Goal: Transaction & Acquisition: Purchase product/service

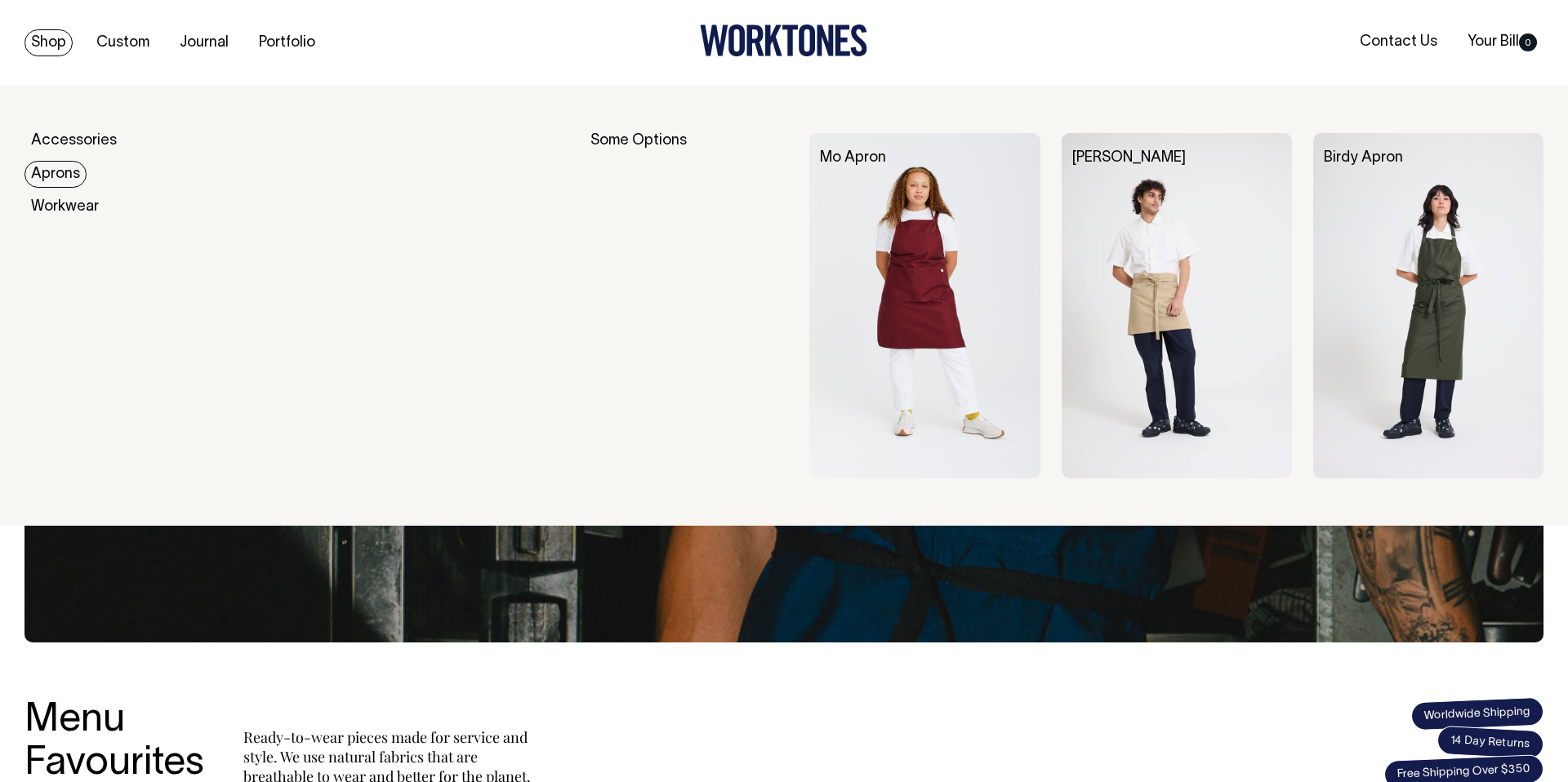
click at [62, 173] on link "Aprons" at bounding box center [56, 174] width 62 height 27
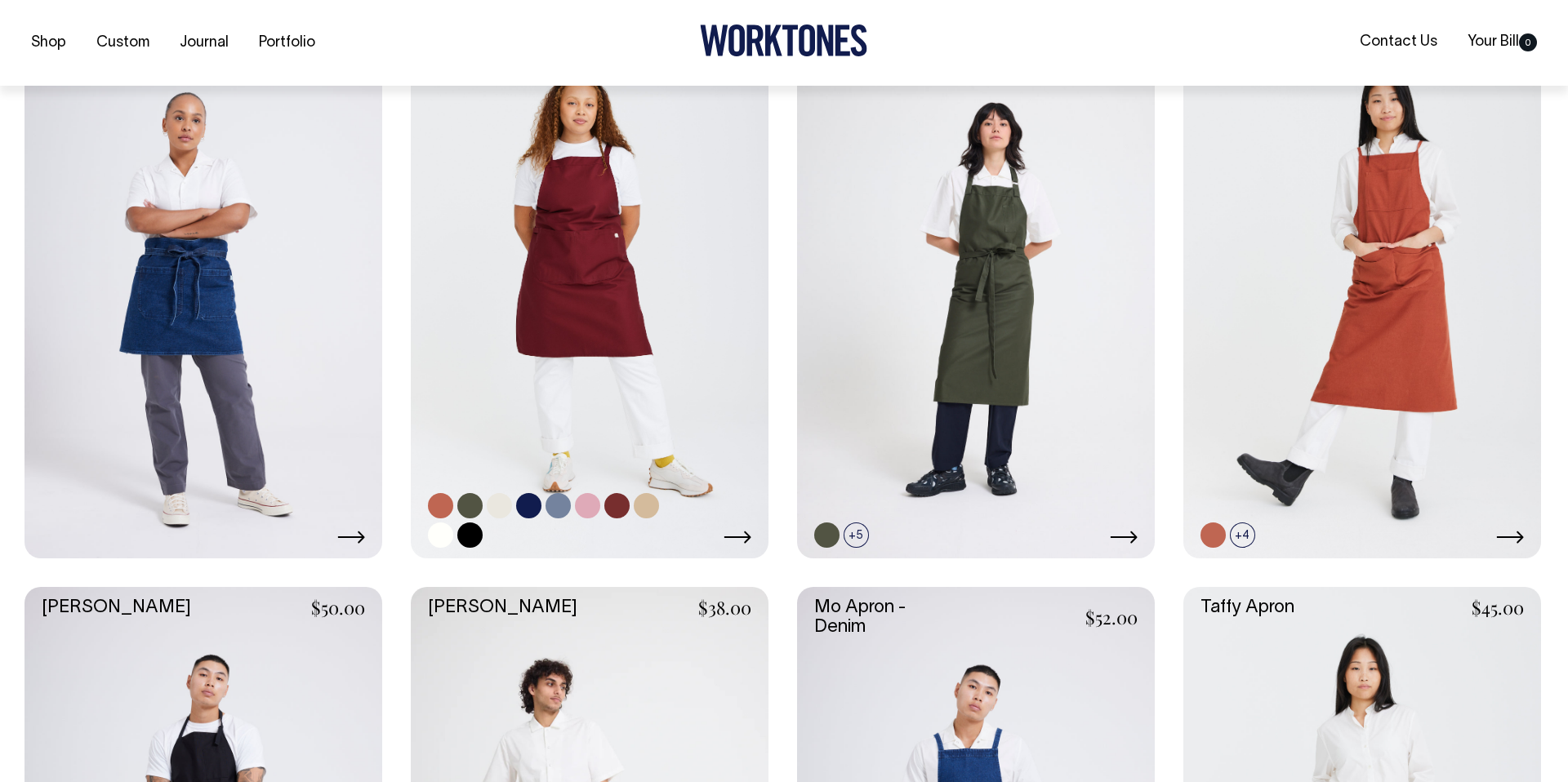
click at [620, 315] on link at bounding box center [589, 290] width 357 height 536
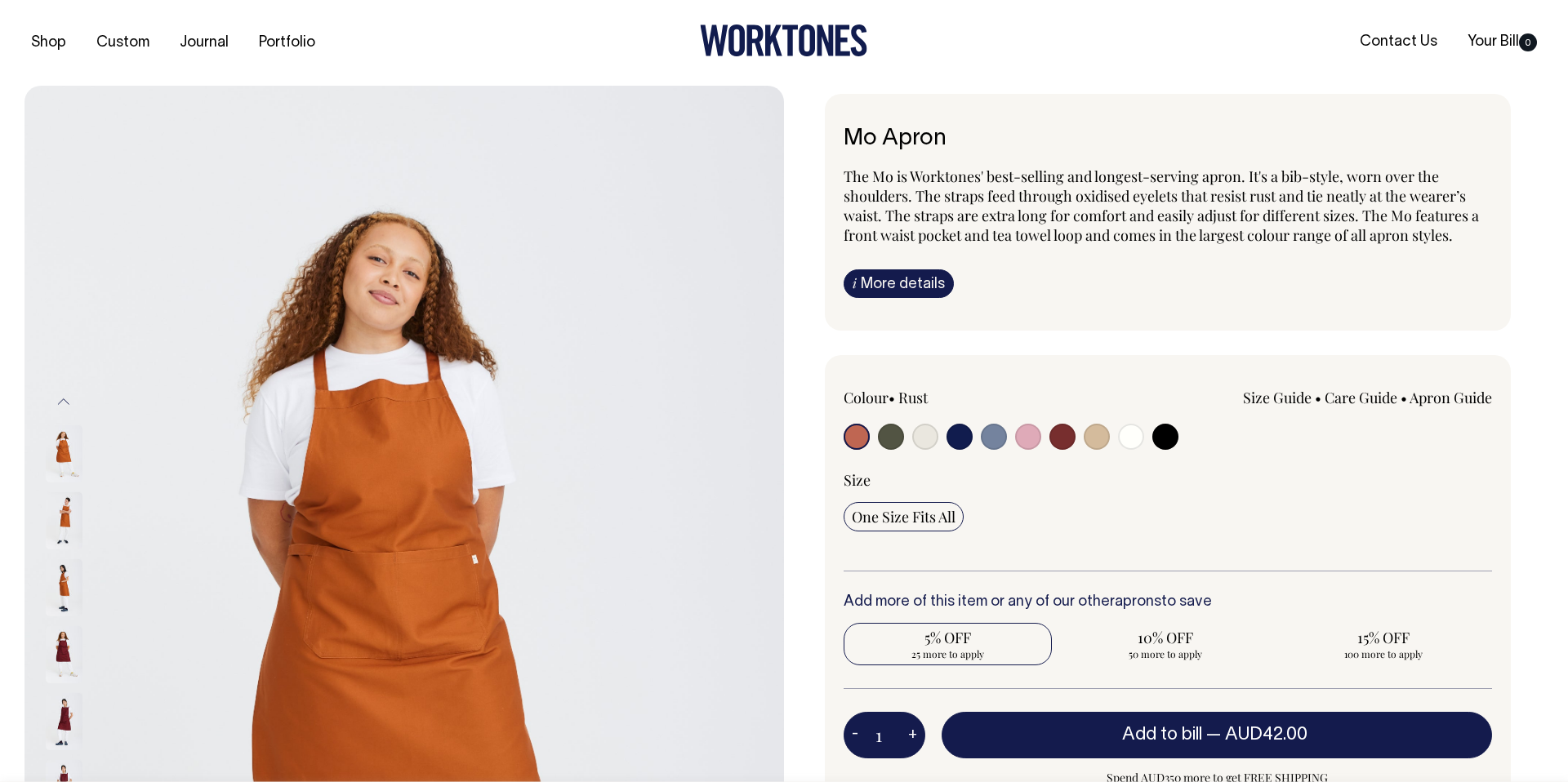
click at [955, 650] on span "25 more to apply" at bounding box center [948, 654] width 192 height 13
click at [955, 650] on input "5% OFF 25 more to apply" at bounding box center [947, 644] width 208 height 43
radio input "true"
type input "25"
radio input "true"
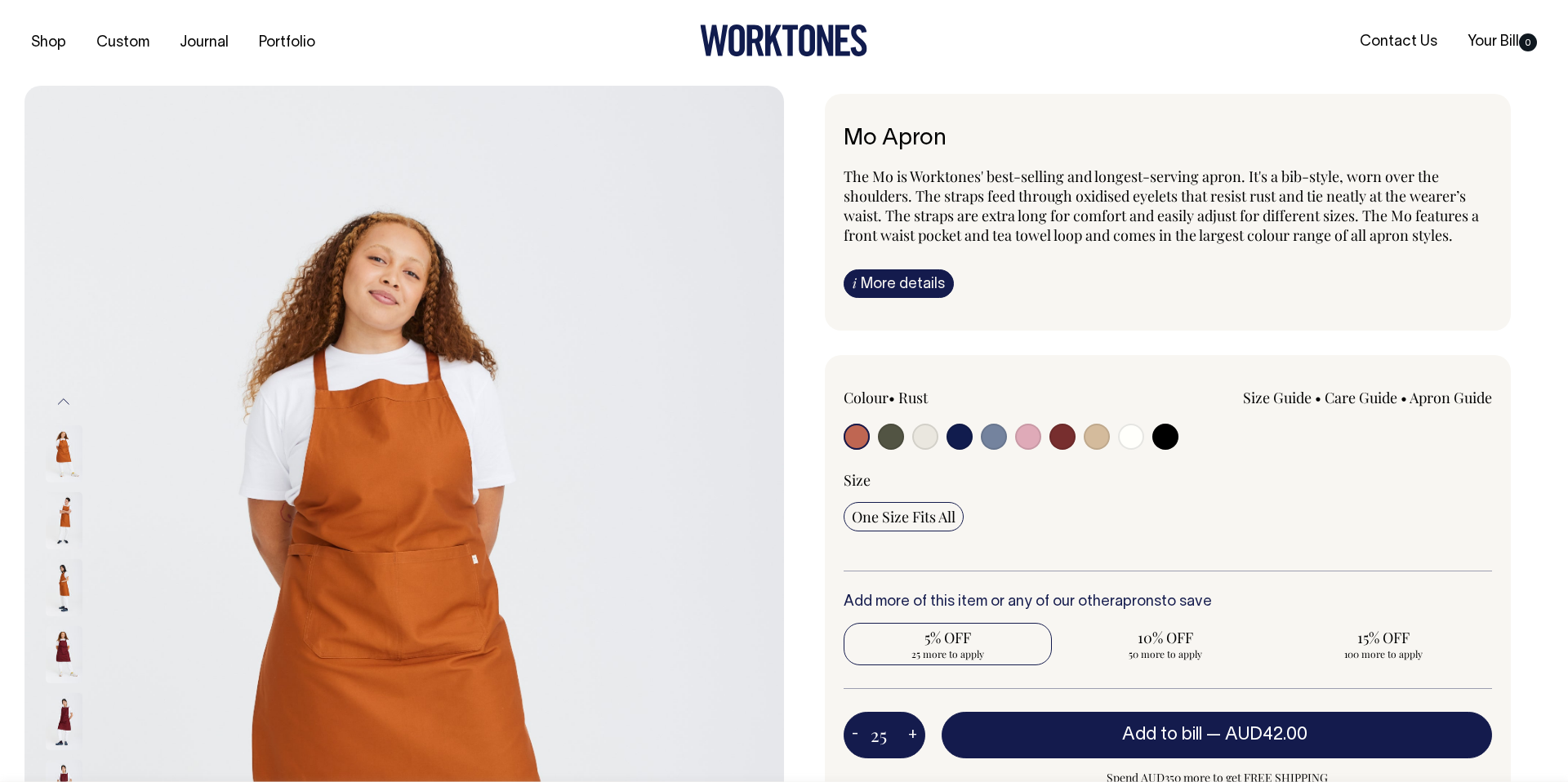
select select
type input "25"
click at [1155, 636] on span "10% OFF" at bounding box center [1165, 637] width 192 height 20
click at [1155, 636] on input "10% OFF 25 more to apply" at bounding box center [1165, 644] width 208 height 43
radio input "true"
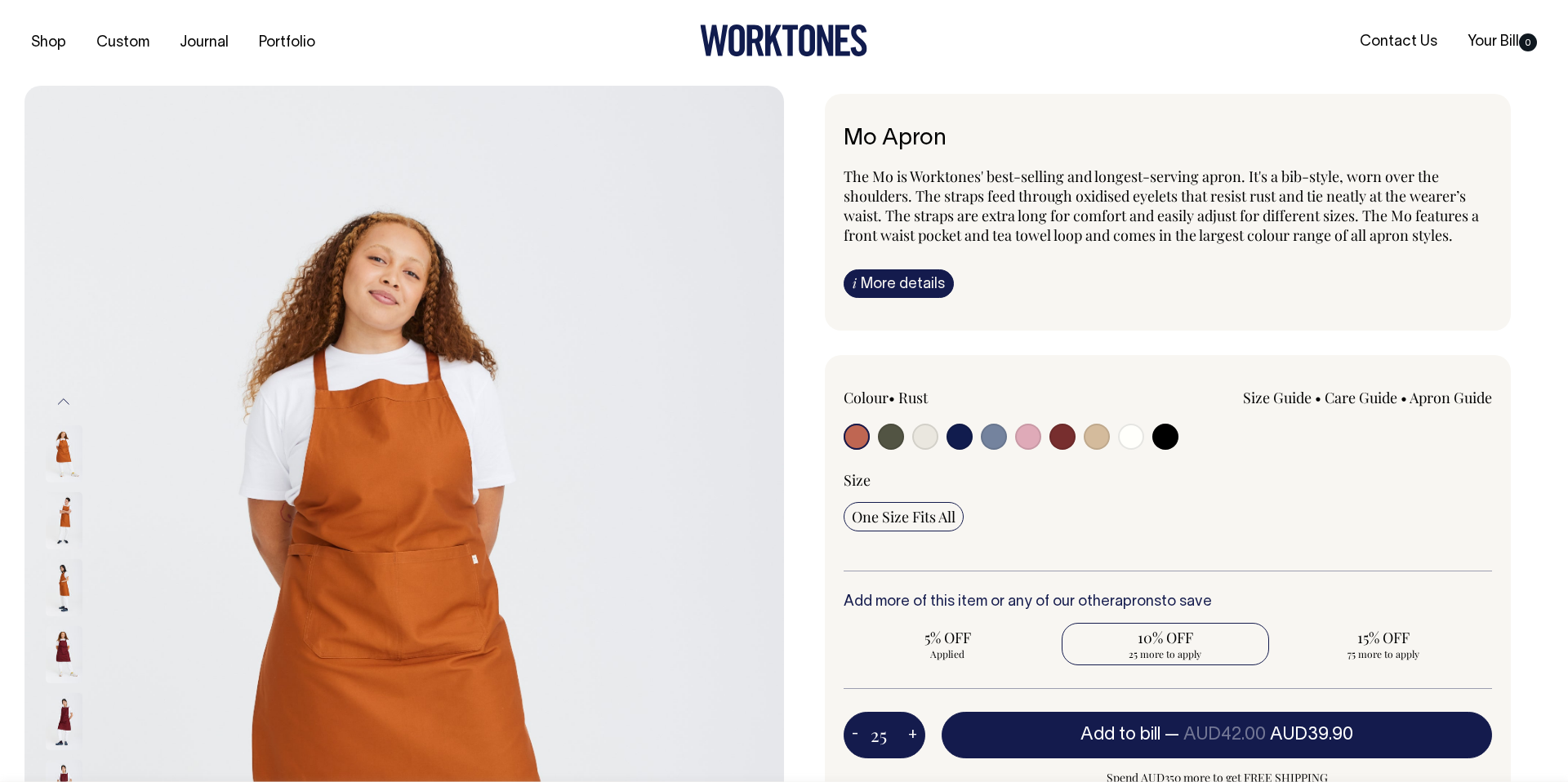
type input "50"
radio input "false"
radio input "true"
select select
type input "50"
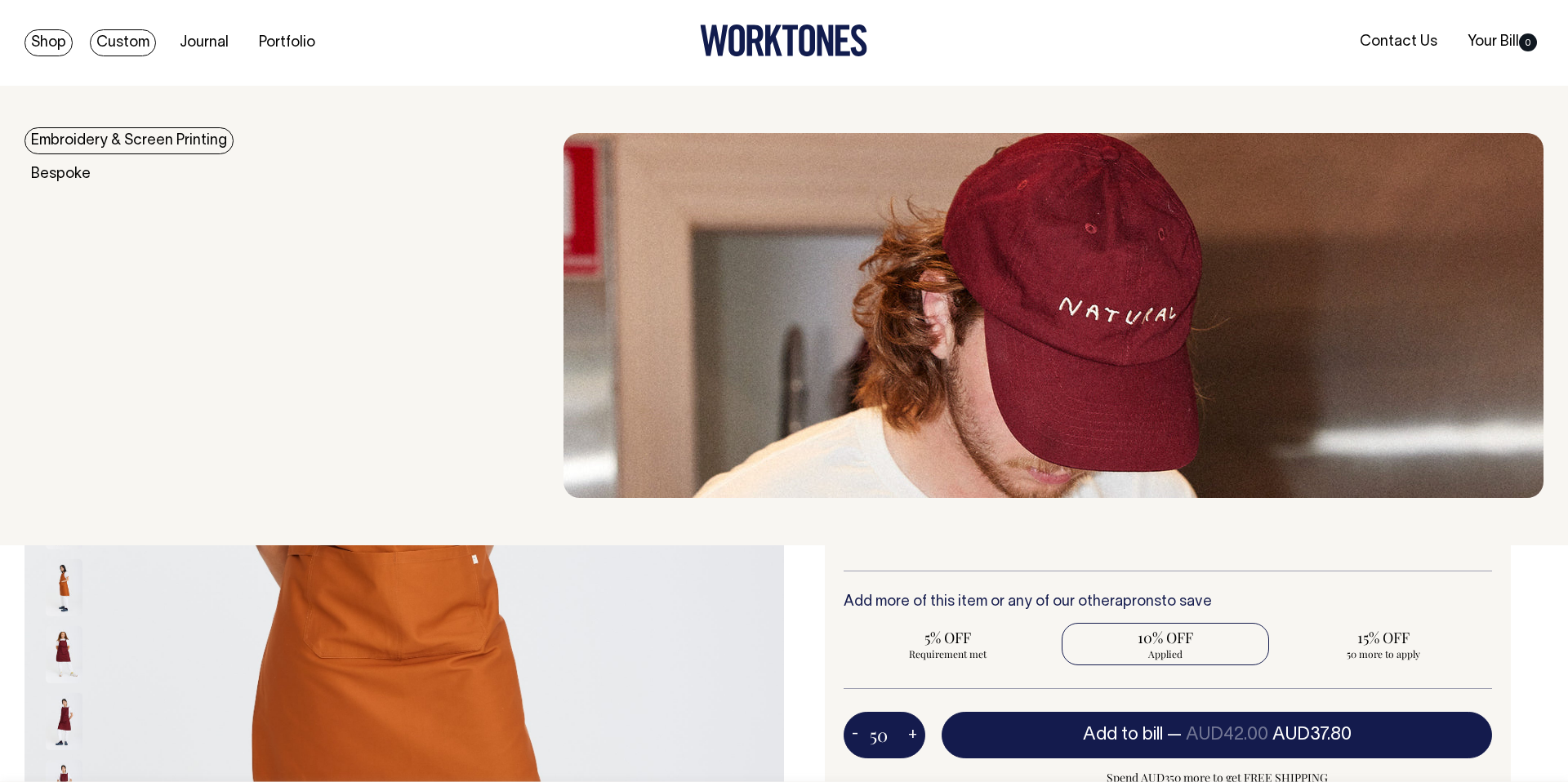
click at [43, 41] on link "Shop" at bounding box center [49, 42] width 48 height 27
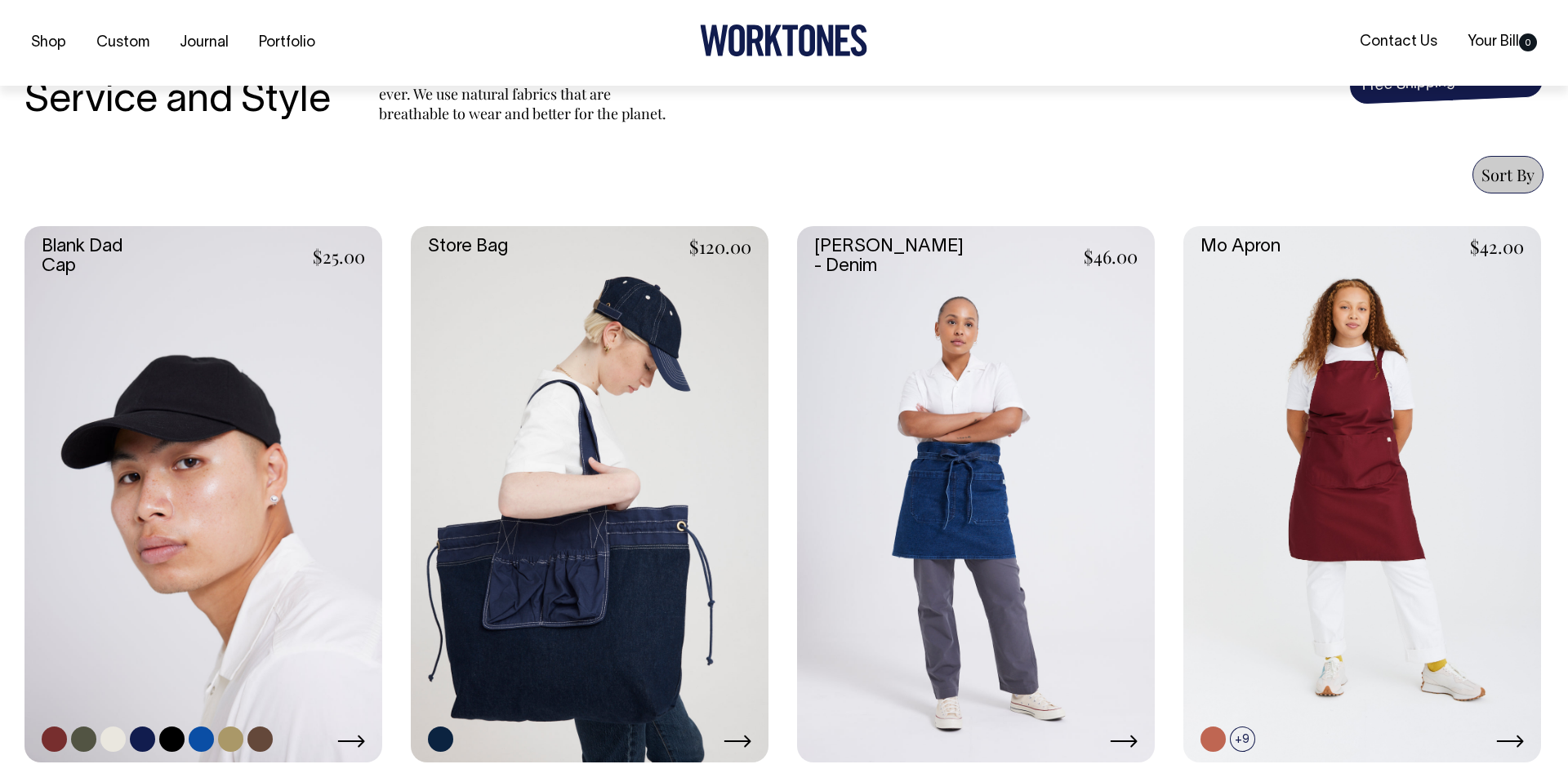
click at [228, 418] on link at bounding box center [203, 494] width 357 height 536
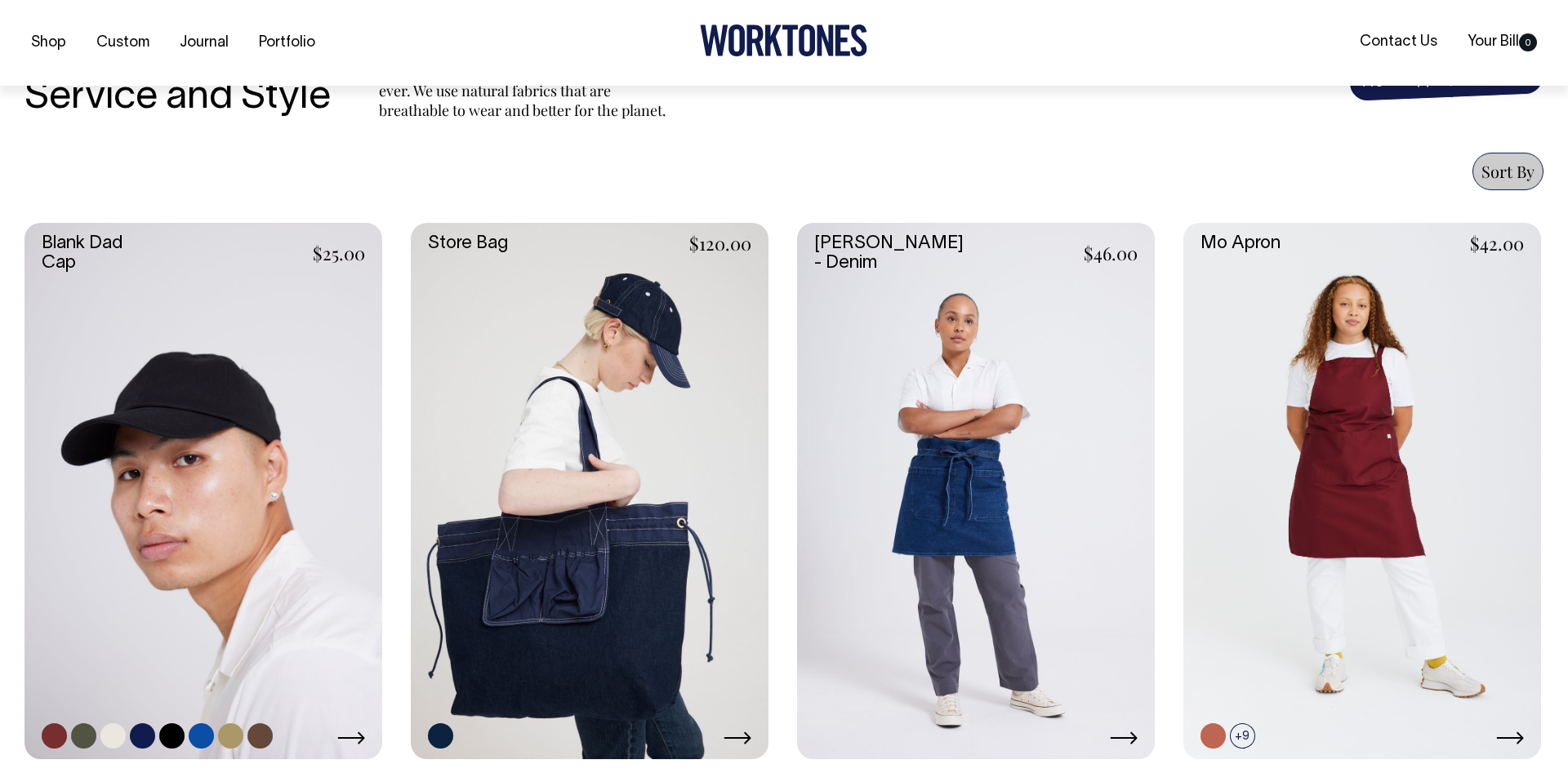
scroll to position [569, 0]
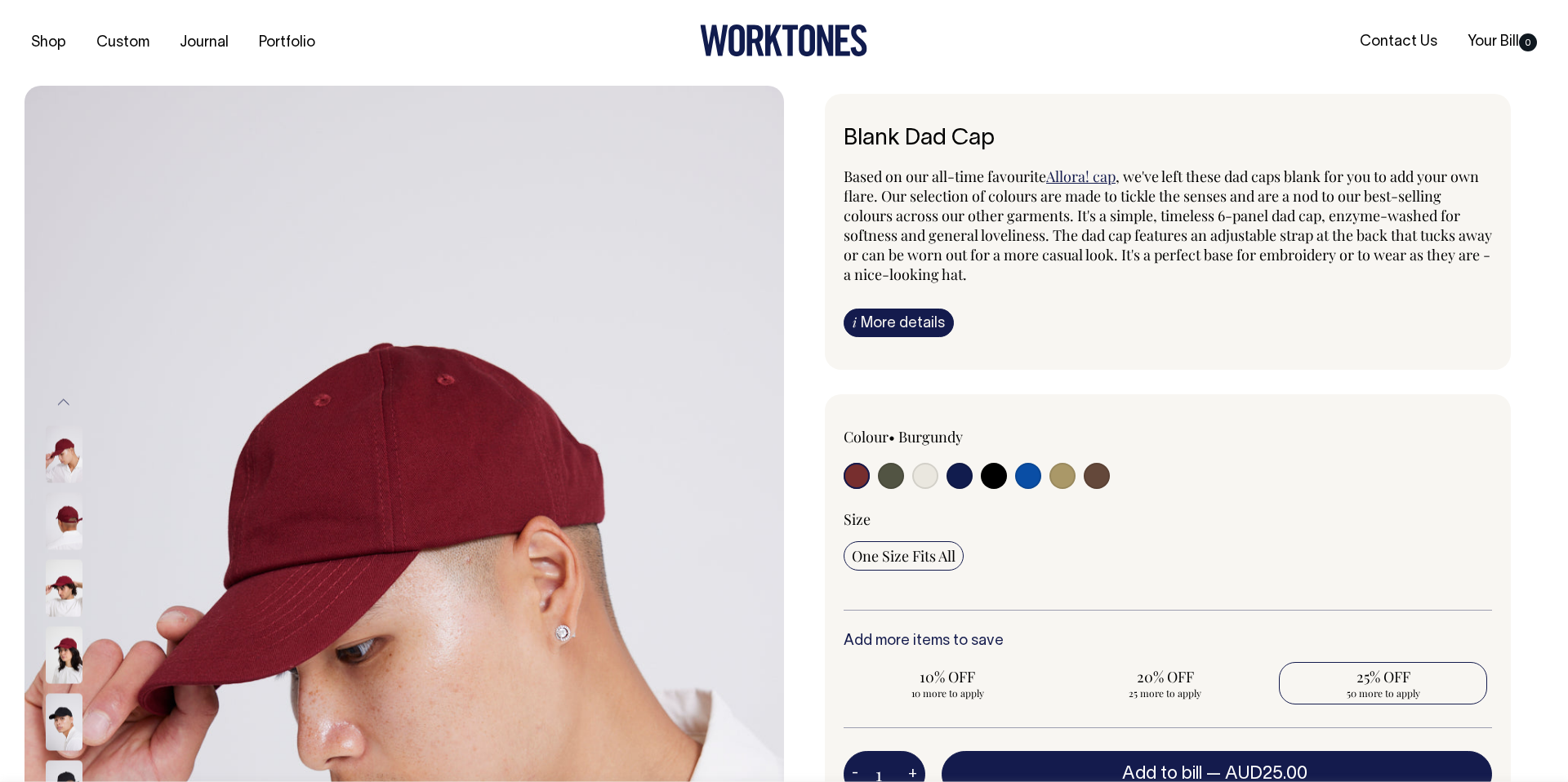
click at [1362, 684] on span "25% OFF" at bounding box center [1383, 677] width 192 height 20
click at [1362, 684] on input "25% OFF 50 more to apply" at bounding box center [1382, 684] width 208 height 43
radio input "true"
type input "50"
radio input "true"
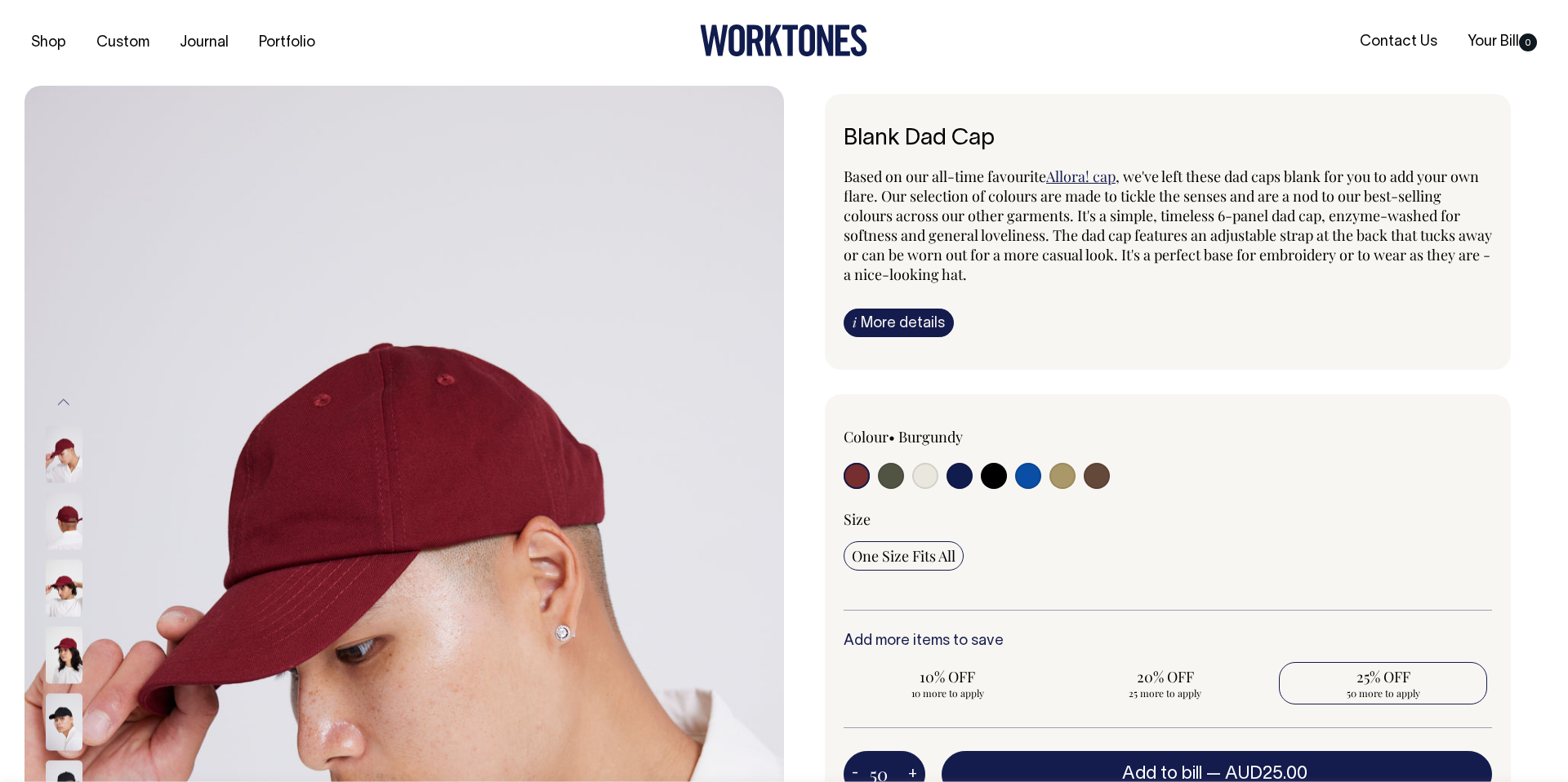
select select
type input "50"
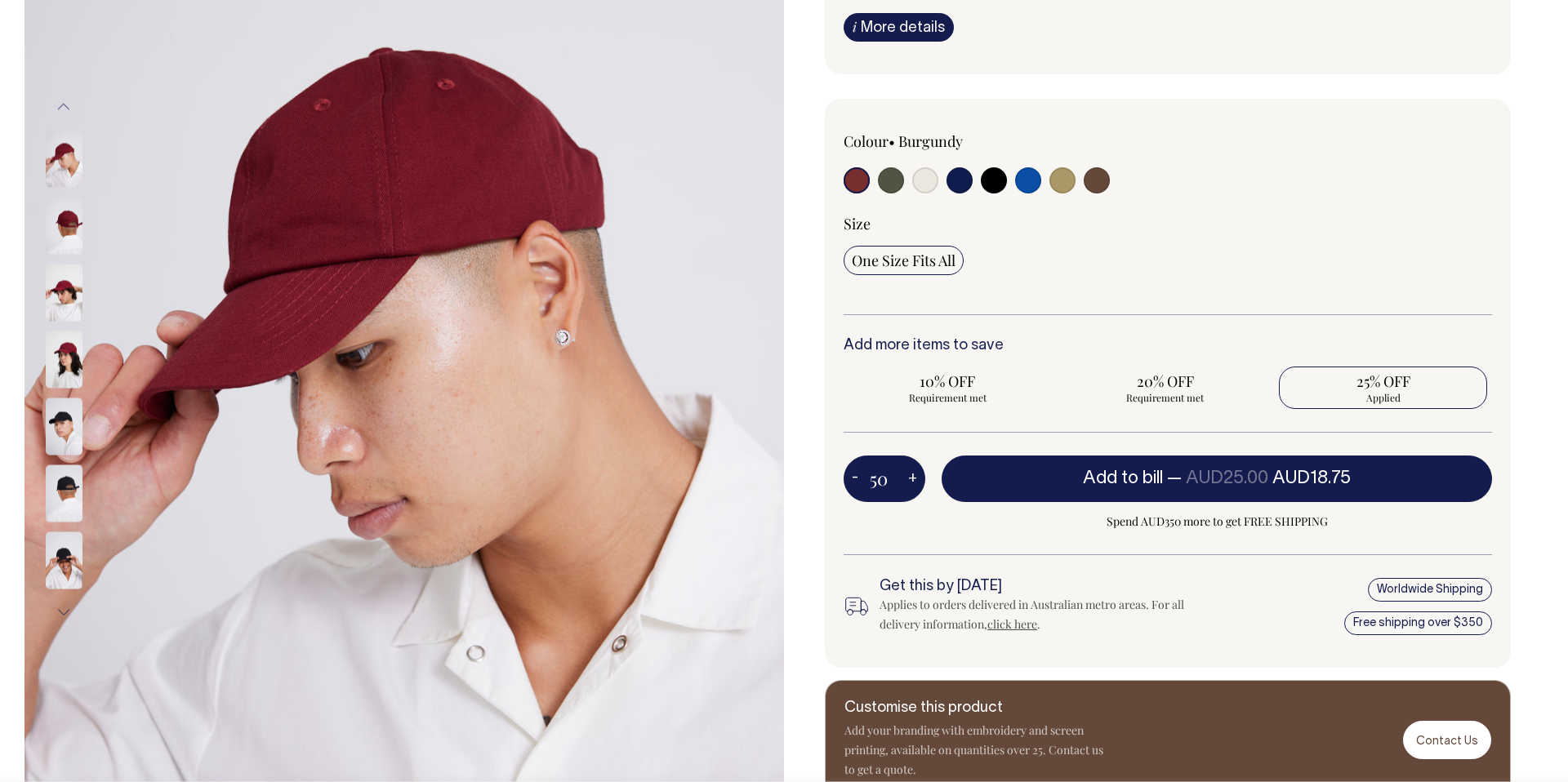
scroll to position [296, 0]
